Goal: Task Accomplishment & Management: Manage account settings

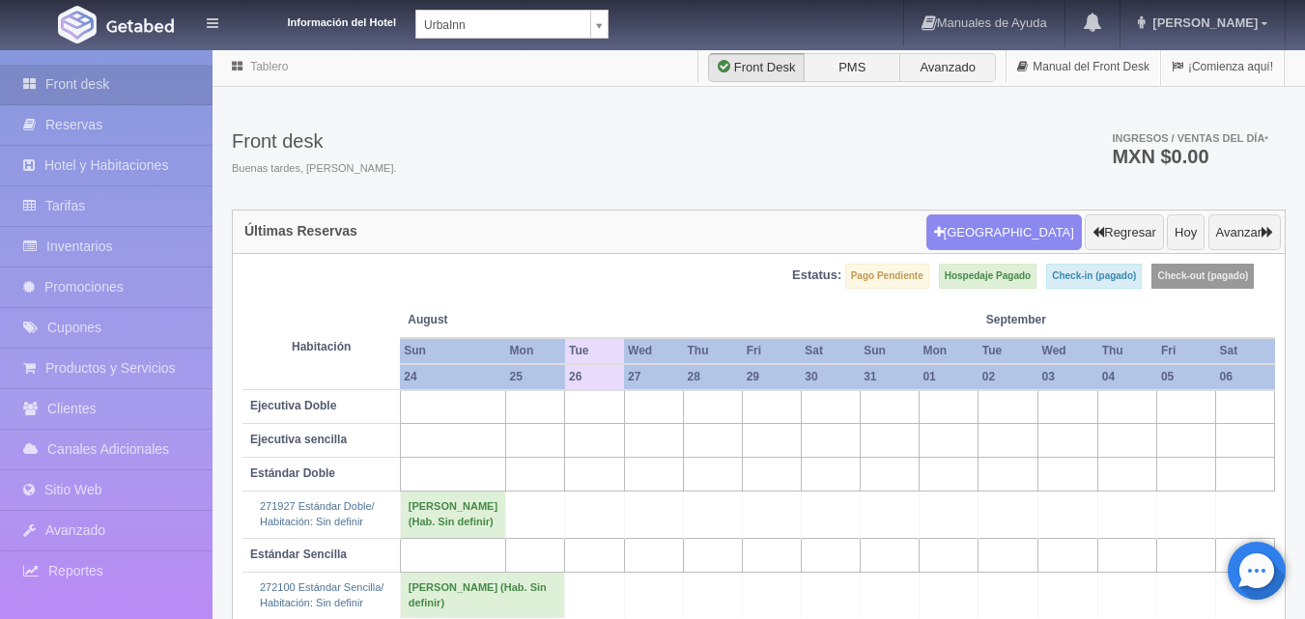
click at [591, 48] on body "Información del Hotel UrbaInn UrbaInn Hotel Rosgaud Manuales de Ayuda Actualiza…" at bounding box center [652, 367] width 1305 height 639
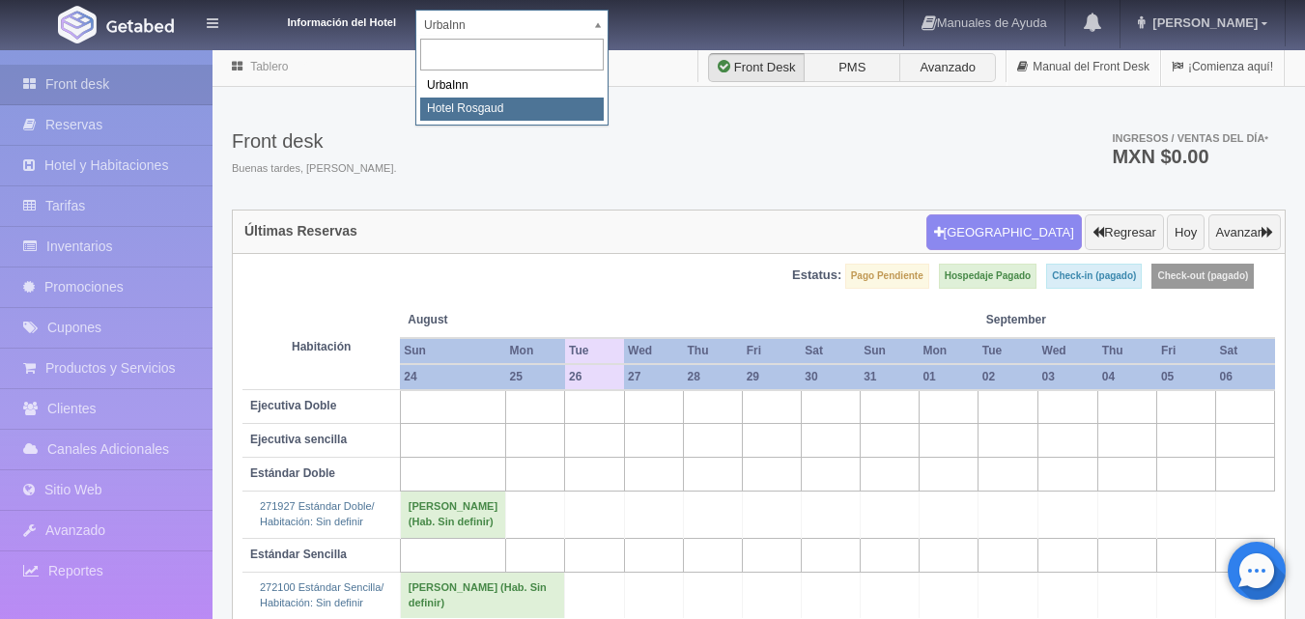
select select "561"
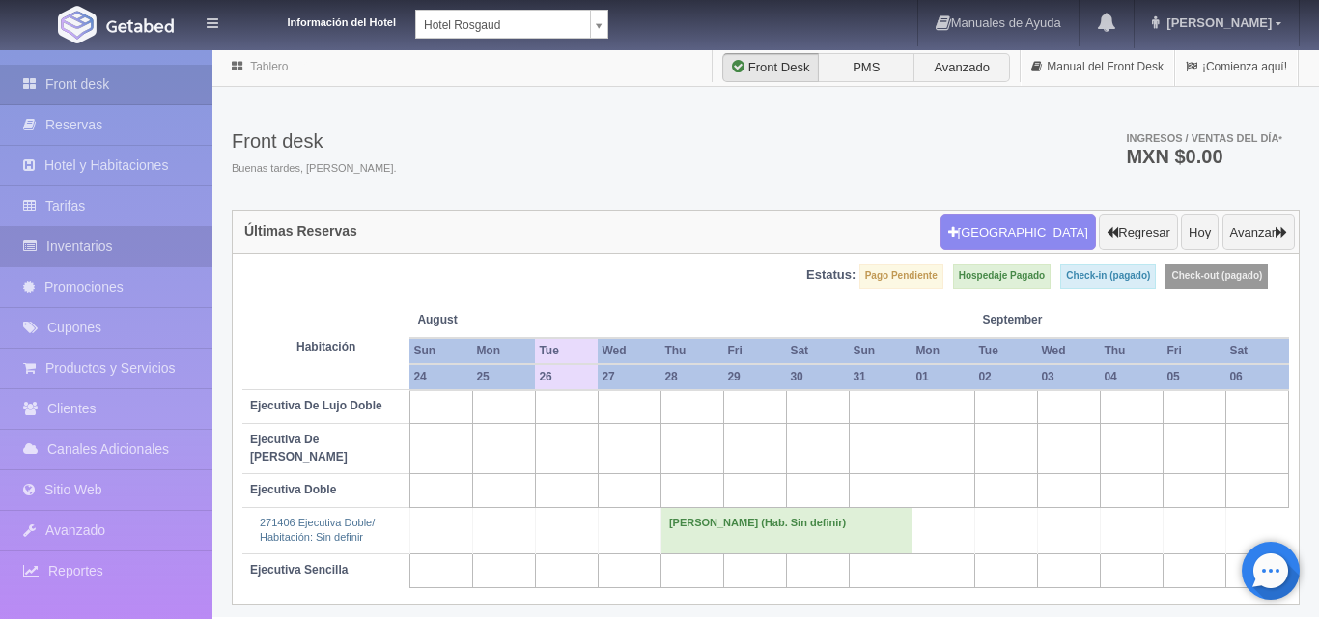
click at [128, 252] on link "Inventarios" at bounding box center [106, 247] width 212 height 40
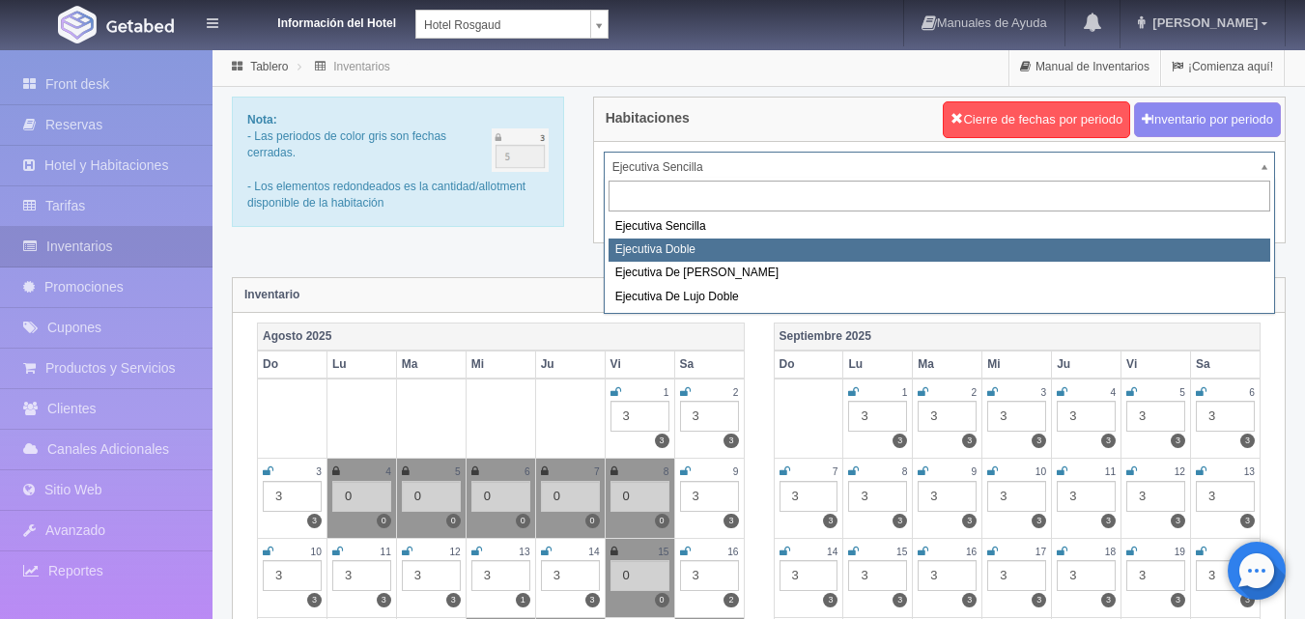
select select "1750"
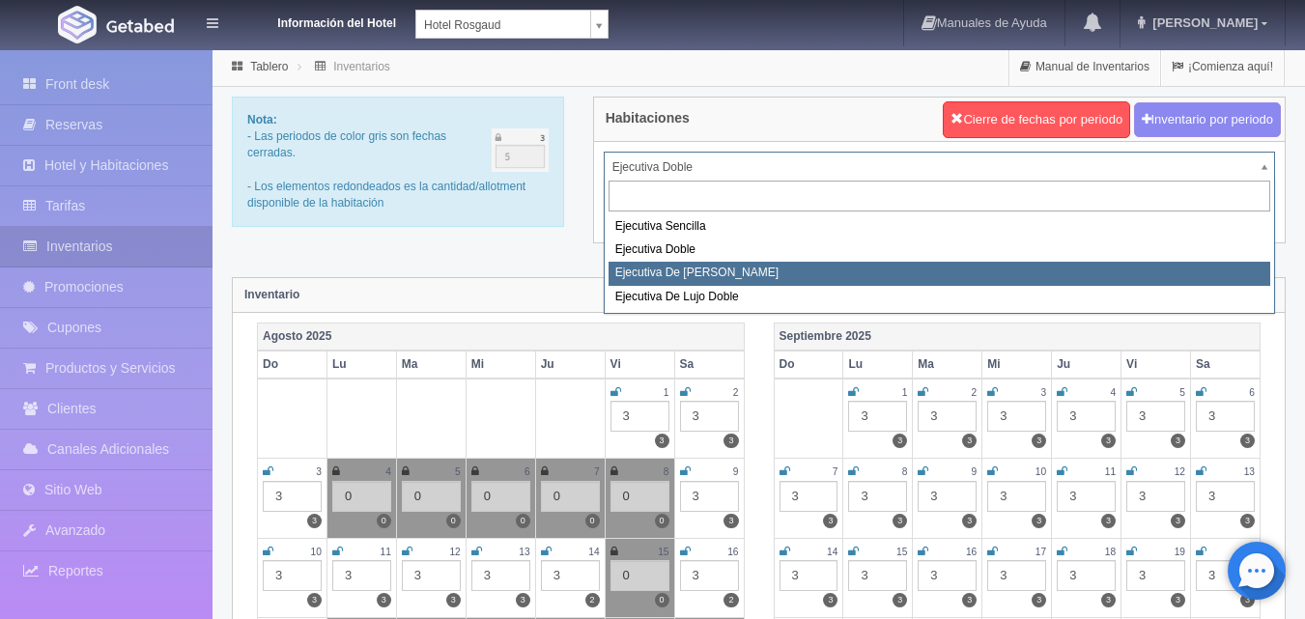
select select "1817"
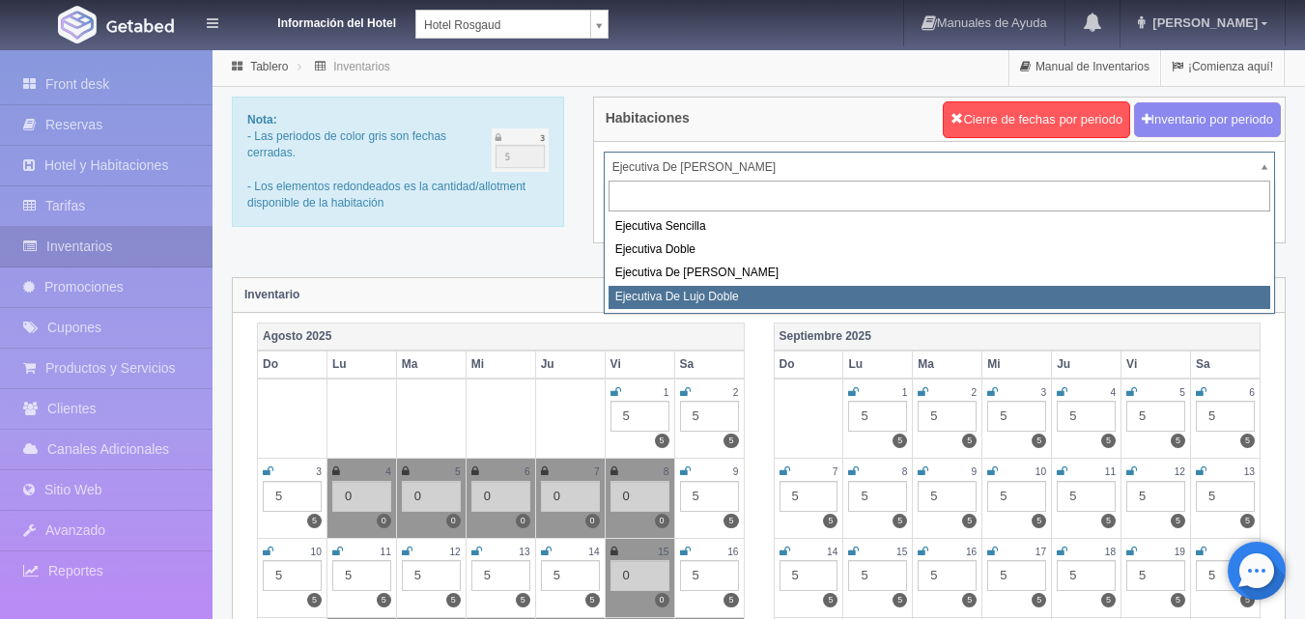
select select "1845"
